Goal: Check status

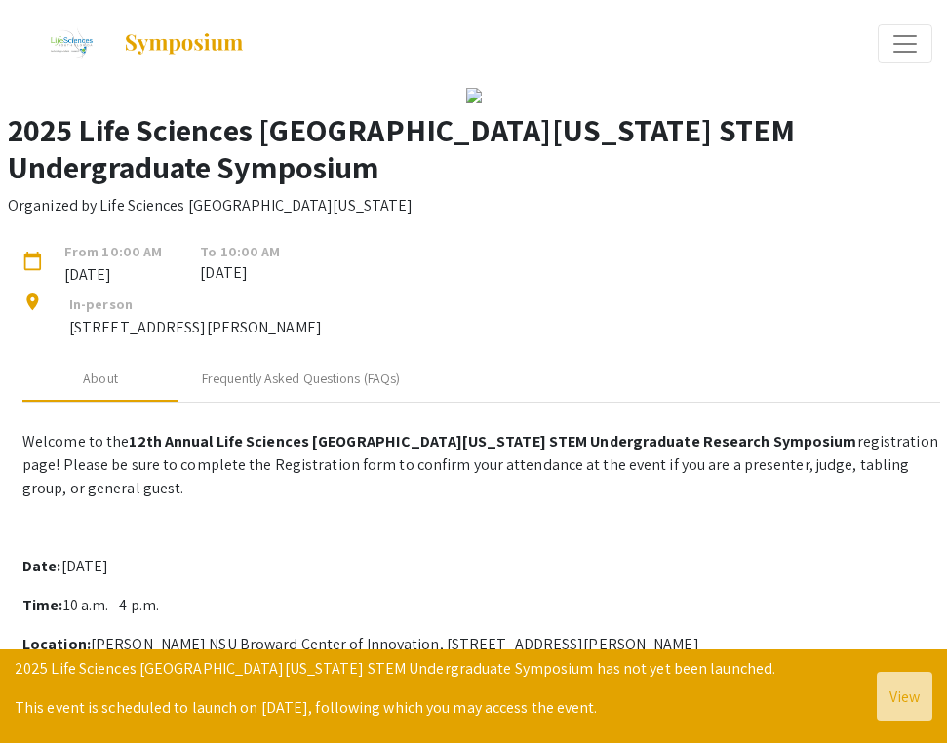
click at [896, 50] on span "Expand or Collapse Menu" at bounding box center [904, 43] width 29 height 29
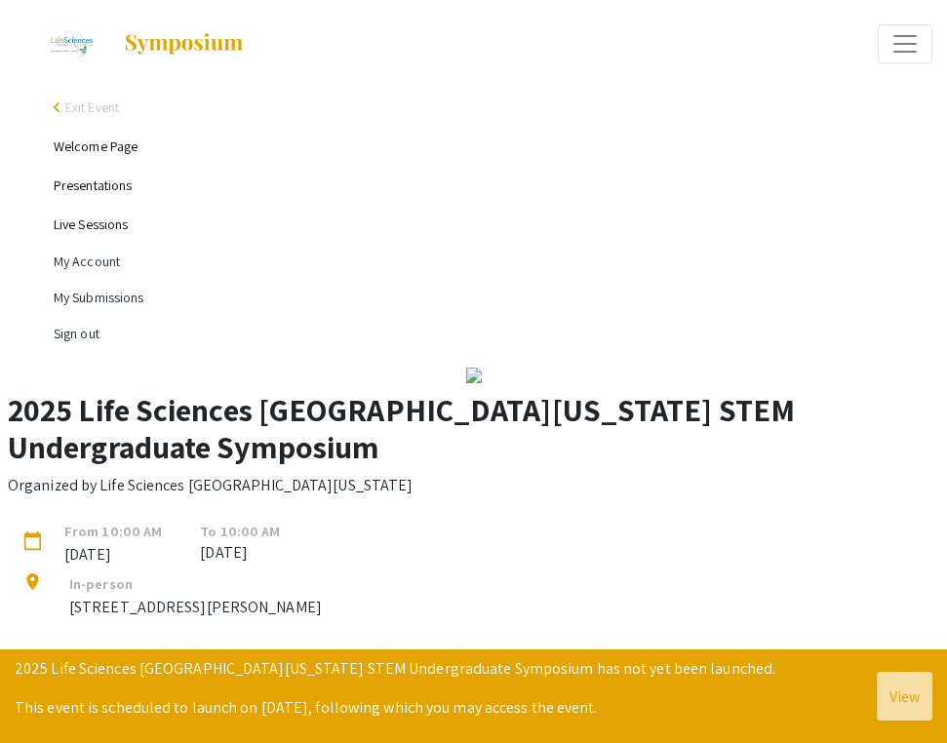
click at [87, 294] on li "My Submissions" at bounding box center [493, 298] width 879 height 36
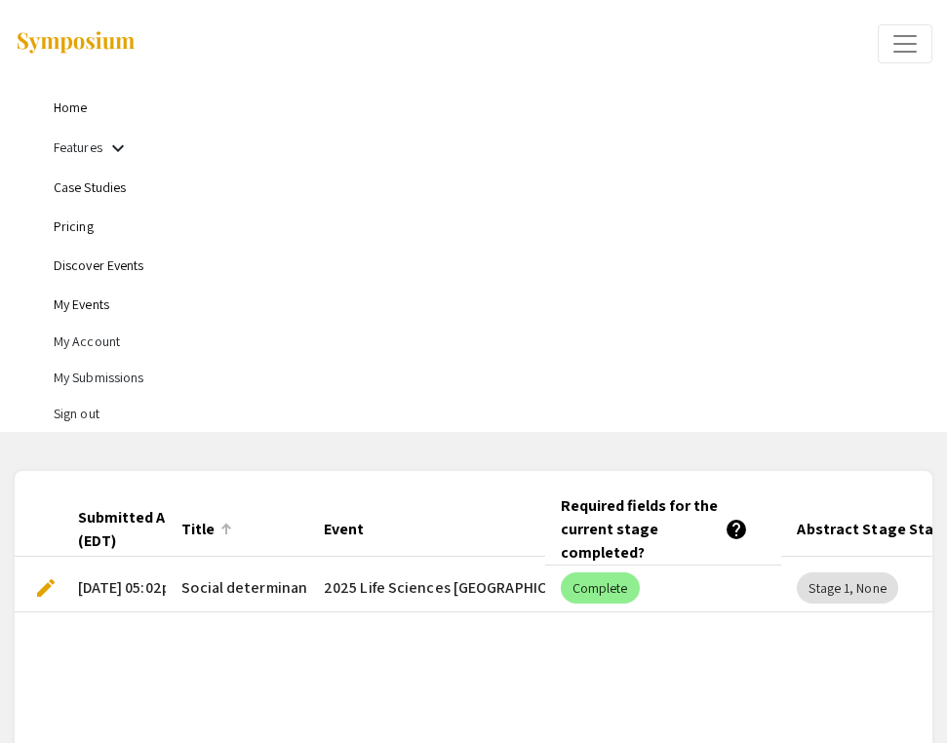
scroll to position [0, 101]
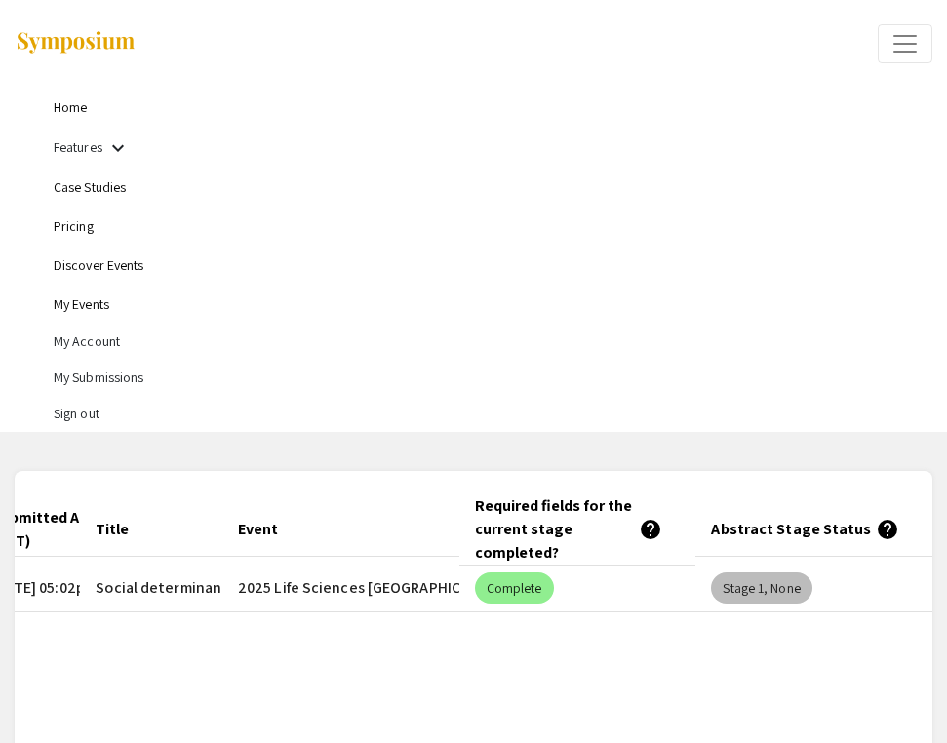
click at [735, 580] on mat-chip "Stage 1, None" at bounding box center [761, 587] width 100 height 31
click at [769, 605] on div "Stage 1, None" at bounding box center [761, 588] width 108 height 39
click at [762, 600] on mat-chip "Stage 1, None" at bounding box center [761, 587] width 100 height 31
click at [787, 575] on mat-chip "Stage 1, None" at bounding box center [761, 587] width 100 height 31
click at [771, 592] on mat-chip "Stage 1, None" at bounding box center [761, 587] width 100 height 31
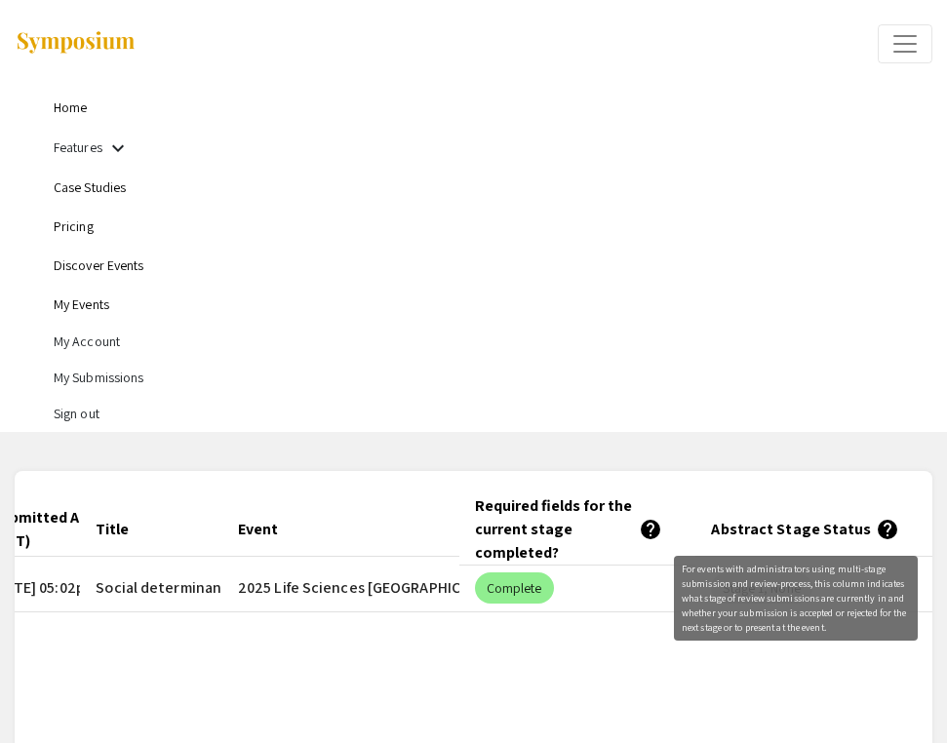
click at [876, 527] on mat-icon "help" at bounding box center [887, 529] width 23 height 23
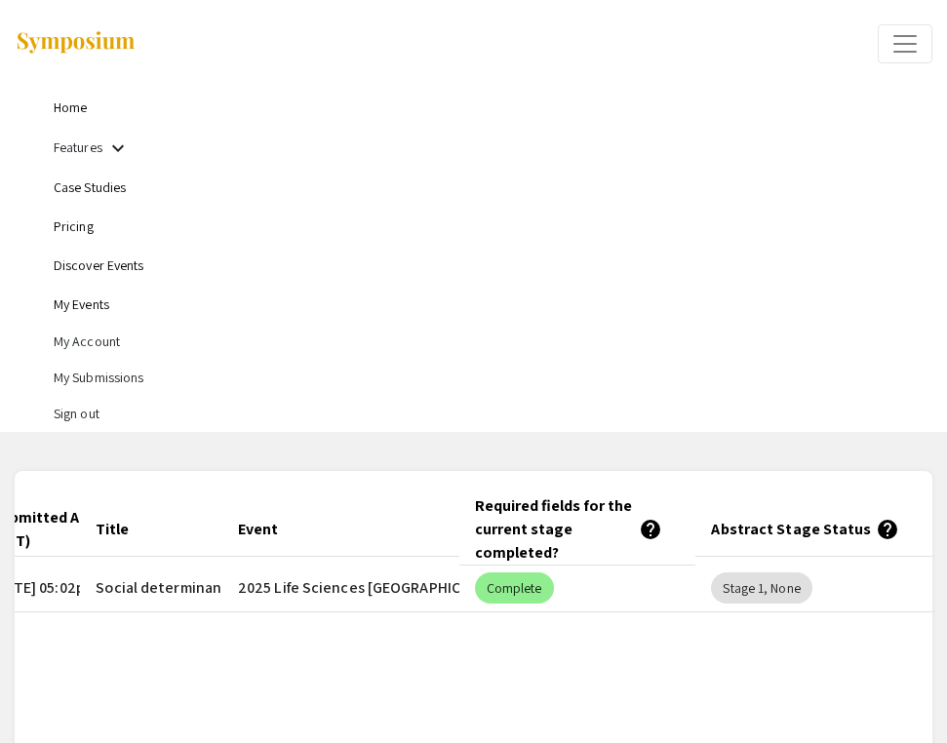
click at [876, 527] on mat-icon "help" at bounding box center [887, 529] width 23 height 23
click at [876, 535] on mat-icon "help" at bounding box center [887, 529] width 23 height 23
drag, startPoint x: 803, startPoint y: 536, endPoint x: 835, endPoint y: 536, distance: 32.2
click at [805, 536] on mat-header-cell "Abstract Stage Status help" at bounding box center [813, 529] width 237 height 55
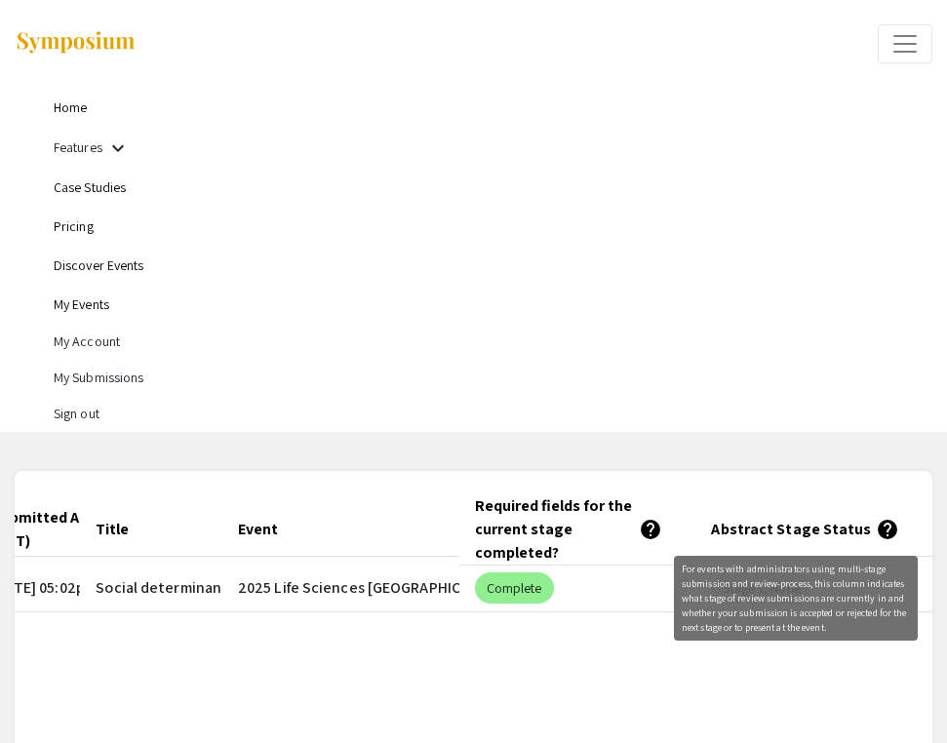
click at [876, 533] on mat-icon "help" at bounding box center [887, 529] width 23 height 23
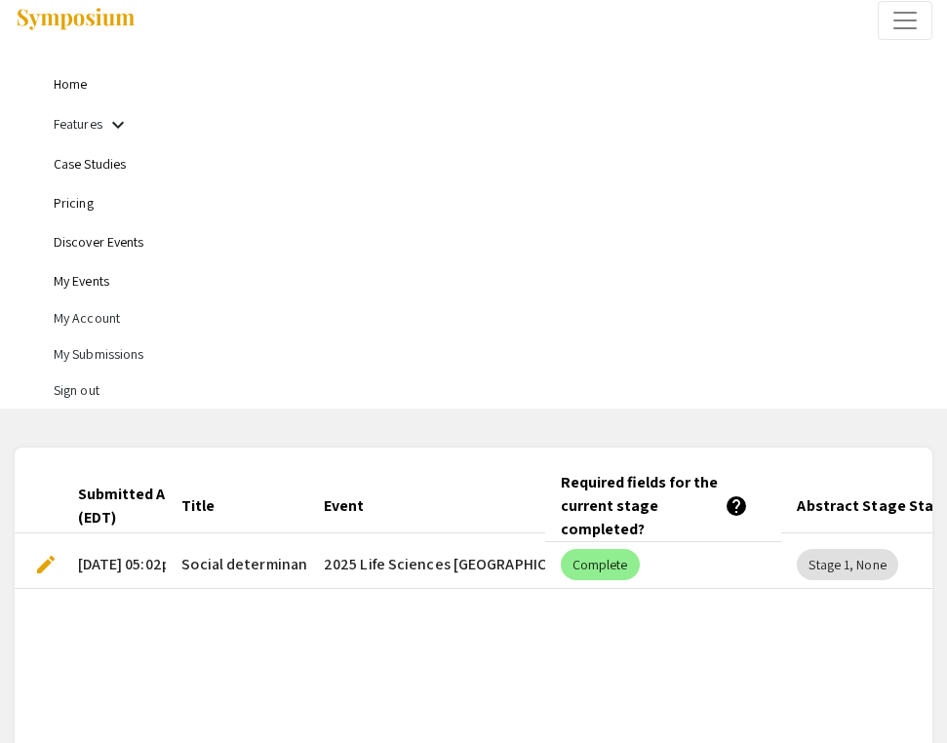
scroll to position [0, 0]
